Goal: Information Seeking & Learning: Learn about a topic

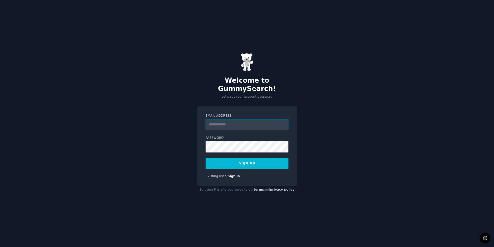
click at [227, 119] on input "Email Address" at bounding box center [246, 124] width 83 height 11
type input "**********"
click at [181, 141] on div "**********" at bounding box center [247, 123] width 494 height 247
click at [250, 158] on button "Sign up" at bounding box center [246, 163] width 83 height 11
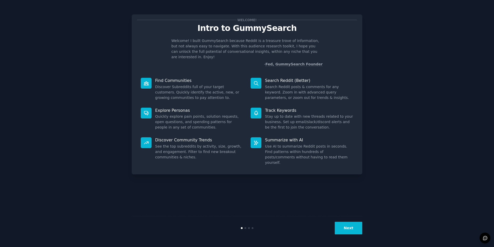
click at [351, 233] on button "Next" at bounding box center [348, 227] width 28 height 13
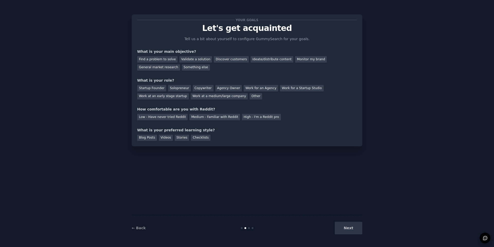
click at [351, 231] on div "Next" at bounding box center [323, 227] width 77 height 13
click at [219, 59] on div "Discover customers" at bounding box center [231, 59] width 35 height 6
click at [180, 64] on div "General market research" at bounding box center [158, 67] width 43 height 6
click at [249, 97] on div "Other" at bounding box center [255, 96] width 13 height 6
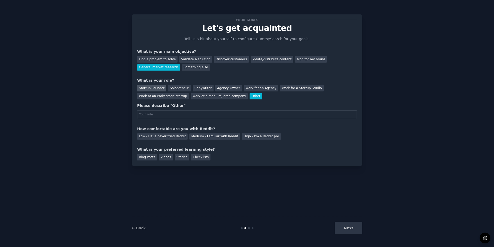
click at [157, 88] on div "Startup Founder" at bounding box center [151, 88] width 29 height 6
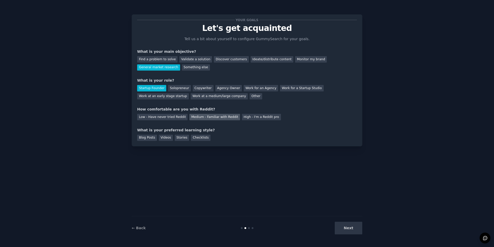
click at [224, 117] on div "Medium - Familiar with Reddit" at bounding box center [214, 117] width 50 height 6
click at [150, 139] on div "Blog Posts" at bounding box center [147, 137] width 20 height 6
click at [354, 231] on button "Next" at bounding box center [348, 227] width 28 height 13
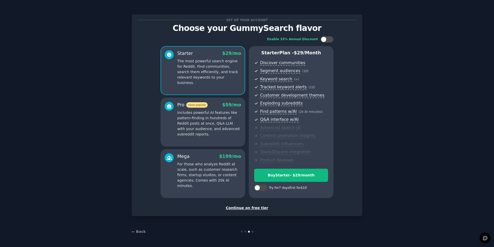
click at [248, 209] on div "Continue on free tier" at bounding box center [247, 207] width 220 height 5
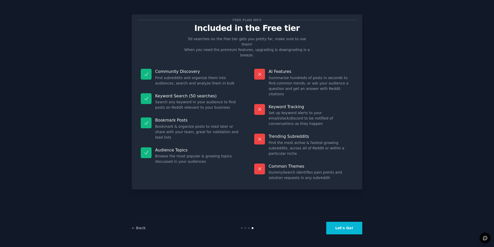
click at [347, 227] on button "Let's Go!" at bounding box center [344, 227] width 36 height 13
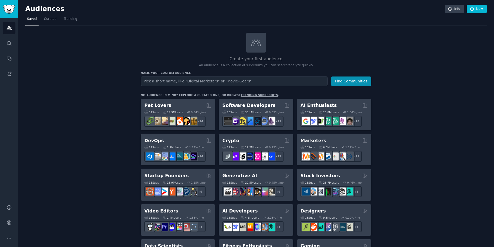
click at [196, 82] on input "text" at bounding box center [234, 81] width 187 height 10
type input "RPG"
click at [350, 78] on button "Find Communities" at bounding box center [351, 81] width 40 height 10
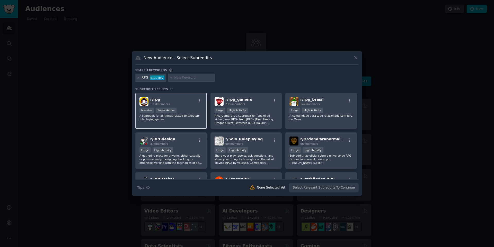
click at [186, 99] on div "r/ rpg 1.6M members" at bounding box center [170, 101] width 63 height 9
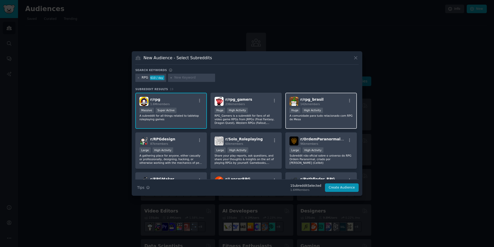
click at [310, 105] on span "142k members" at bounding box center [310, 103] width 20 height 3
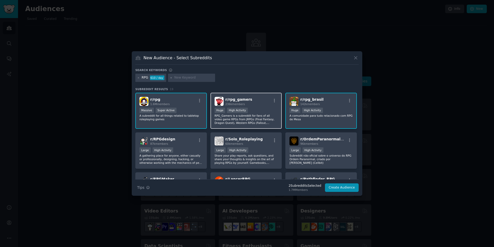
click at [254, 105] on div "r/ rpg_gamers 236k members" at bounding box center [245, 101] width 63 height 9
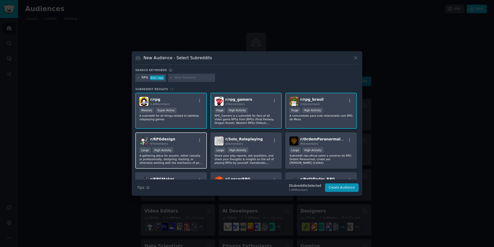
click at [179, 141] on div "r/ RPGdesign 87k members" at bounding box center [170, 140] width 63 height 9
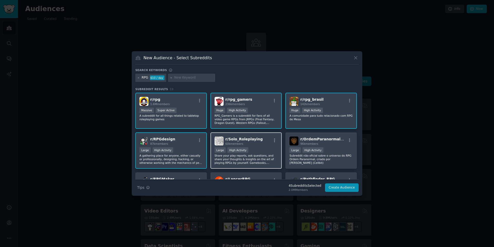
click at [258, 145] on div "r/ Solo_Roleplaying 60k members >= 80th percentile for submissions / day Large …" at bounding box center [245, 150] width 71 height 36
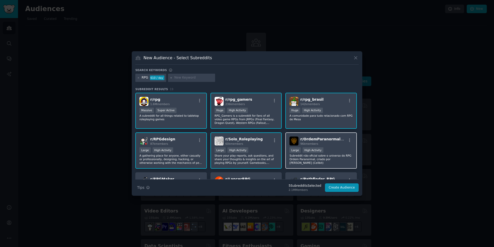
click at [326, 141] on span "r/ OrdemParanormalRPG" at bounding box center [324, 139] width 48 height 4
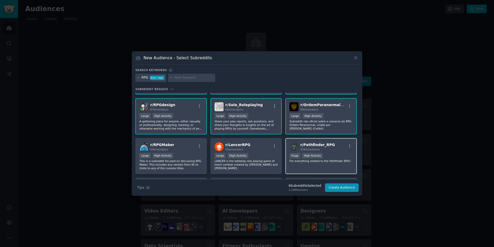
scroll to position [51, 0]
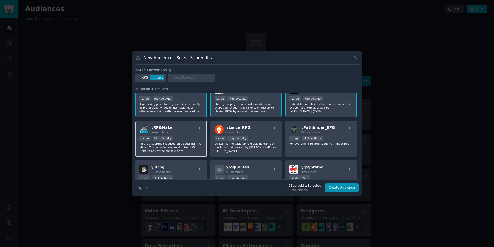
click at [190, 127] on div "r/ RPGMaker 64k members" at bounding box center [170, 129] width 63 height 9
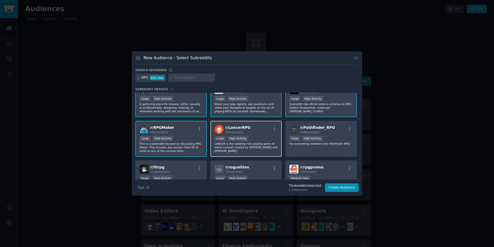
click at [250, 133] on div "r/ LancerRPG 53k members" at bounding box center [245, 129] width 63 height 9
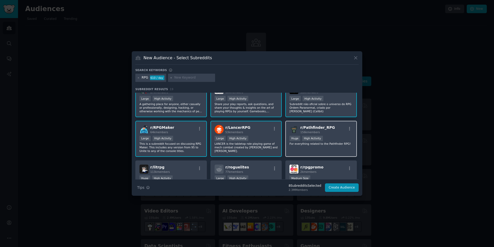
click at [333, 136] on div ">= 80th percentile for submissions / day Huge High Activity" at bounding box center [320, 138] width 63 height 6
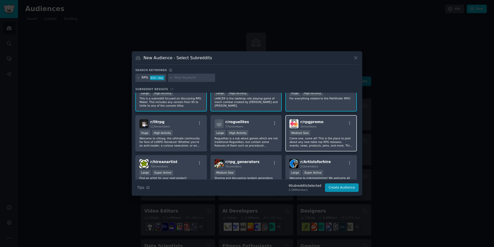
scroll to position [103, 0]
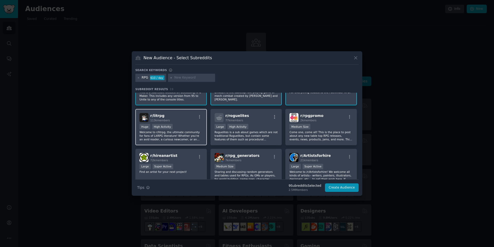
click at [167, 110] on div "r/ litrpg 113k members Huge High Activity Welcome to r/litrpg, the ultimate com…" at bounding box center [170, 127] width 71 height 36
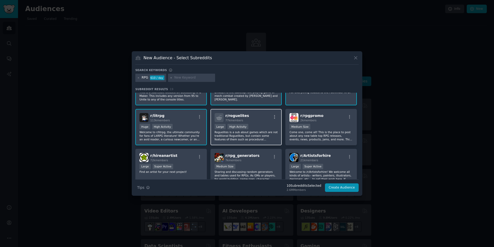
click at [251, 117] on div "r/ roguelites 77k members" at bounding box center [245, 117] width 63 height 9
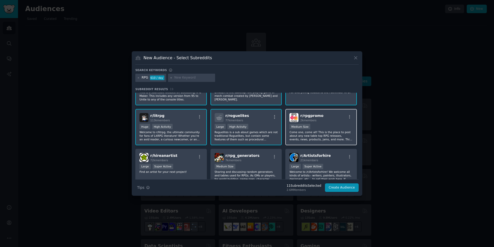
click at [314, 117] on span "r/ rpgpromo" at bounding box center [311, 115] width 23 height 4
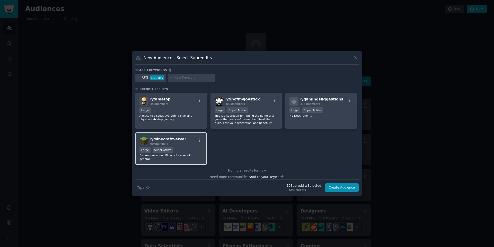
scroll to position [173, 0]
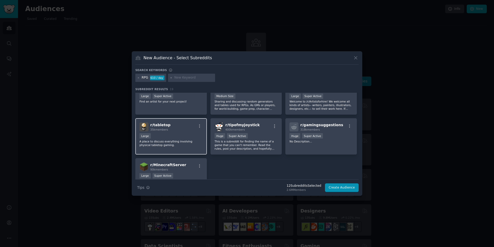
click at [181, 142] on p "A place to discuss everything involving physical tabletop gaming." at bounding box center [170, 142] width 63 height 7
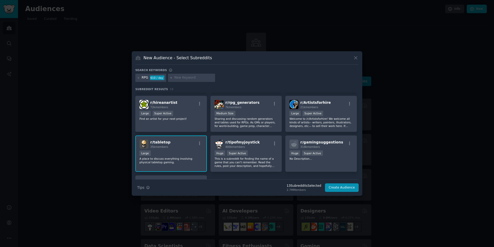
scroll to position [147, 0]
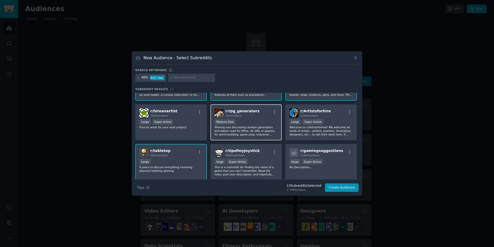
click at [253, 113] on div "r/ rpg_generators 7k members" at bounding box center [245, 112] width 63 height 9
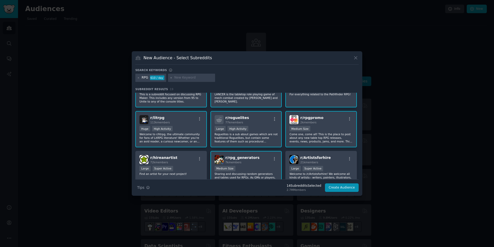
scroll to position [96, 0]
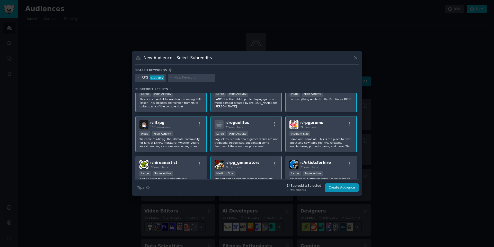
click at [191, 128] on div "r/ litrpg 113k members" at bounding box center [170, 124] width 63 height 9
click at [334, 133] on div "1000 - 10,000 members Medium Size" at bounding box center [320, 134] width 63 height 6
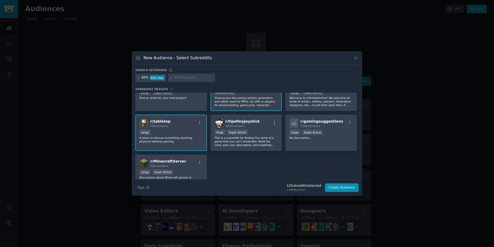
scroll to position [199, 0]
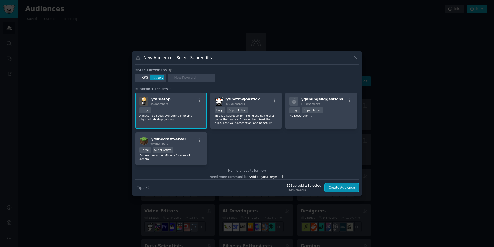
click at [346, 190] on button "Create Audience" at bounding box center [342, 187] width 34 height 9
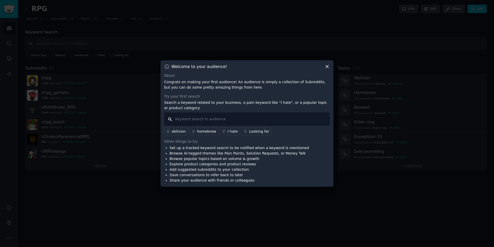
click at [195, 116] on input "text" at bounding box center [247, 118] width 166 height 13
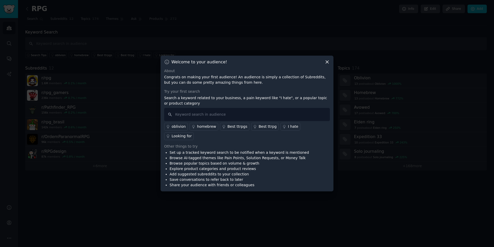
click at [325, 65] on icon at bounding box center [326, 61] width 5 height 5
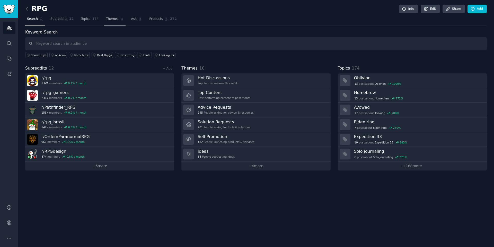
click at [112, 21] on link "Themes" at bounding box center [115, 20] width 22 height 11
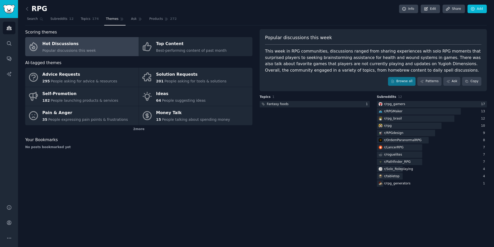
click at [105, 46] on link "Hot Discussions Popular discussions this week" at bounding box center [81, 46] width 113 height 19
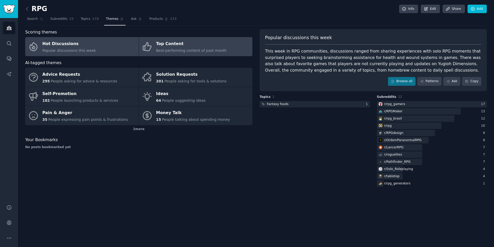
click at [191, 51] on span "Best-performing content of past month" at bounding box center [191, 50] width 70 height 4
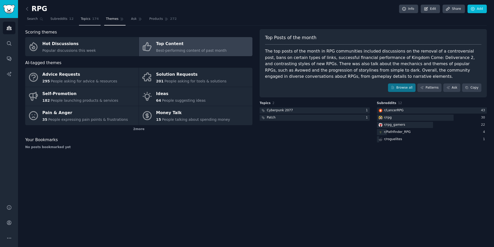
click at [84, 21] on span "Topics" at bounding box center [86, 19] width 10 height 5
